Goal: Find contact information: Find contact information

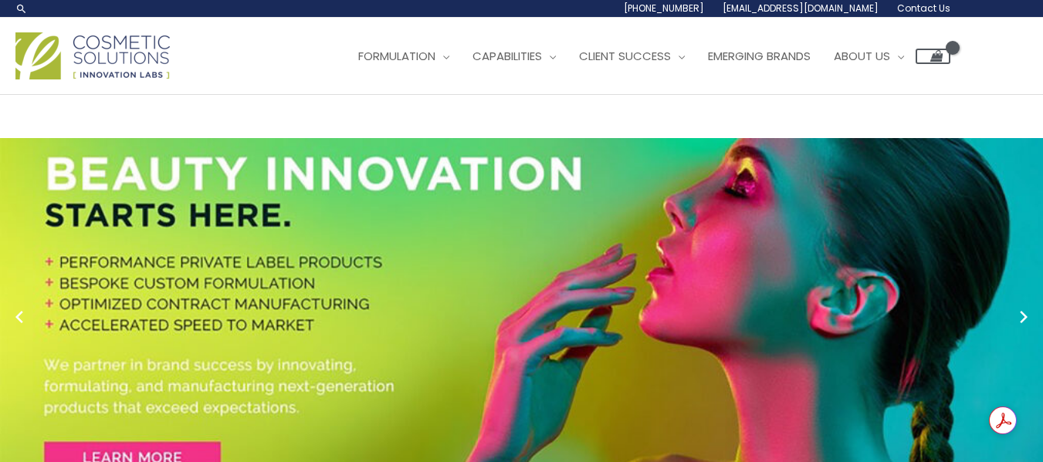
click at [0, 0] on span "Contact Us" at bounding box center [0, 0] width 0 height 0
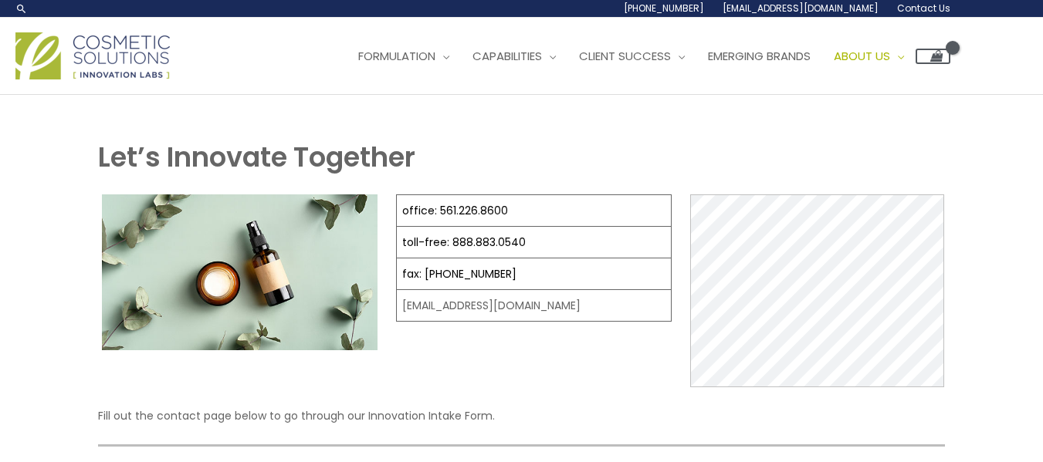
click at [88, 80] on img at bounding box center [92, 55] width 154 height 47
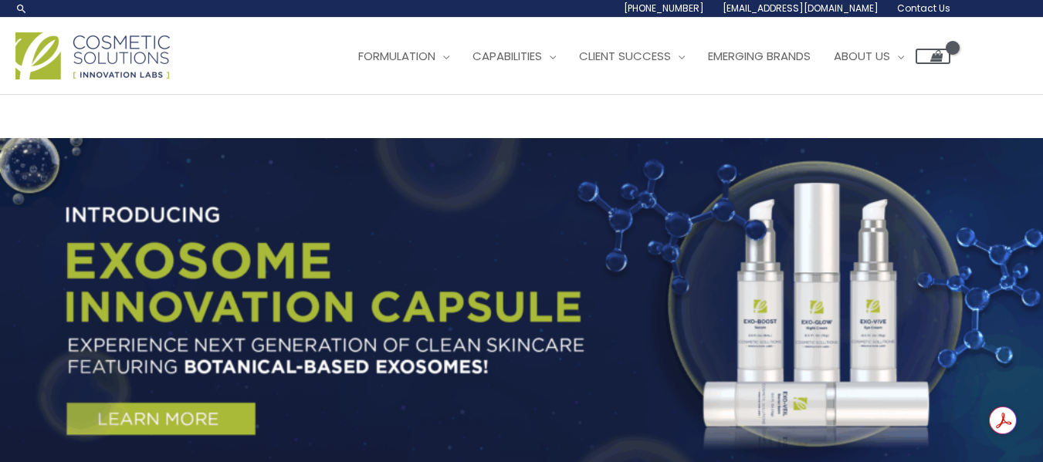
click at [31, 80] on img at bounding box center [92, 55] width 154 height 47
